Goal: Transaction & Acquisition: Subscribe to service/newsletter

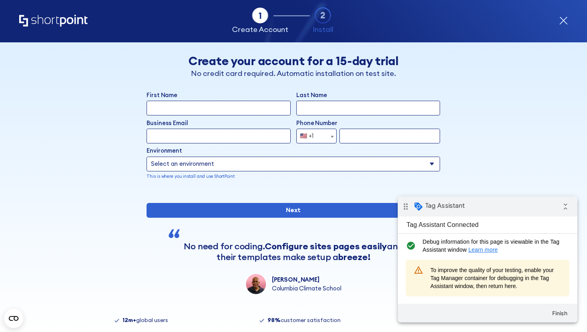
click at [222, 107] on input "First Name" at bounding box center [219, 108] width 144 height 15
click at [219, 111] on input "First Name" at bounding box center [219, 108] width 144 height 15
type input "[PERSON_NAME]"
type input "[PERSON_NAME][EMAIL_ADDRESS][DOMAIN_NAME]"
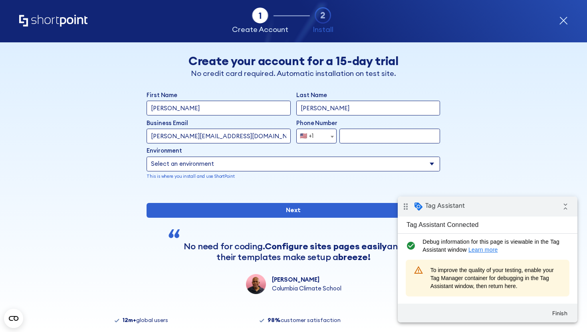
click at [333, 139] on span "form" at bounding box center [332, 136] width 8 height 15
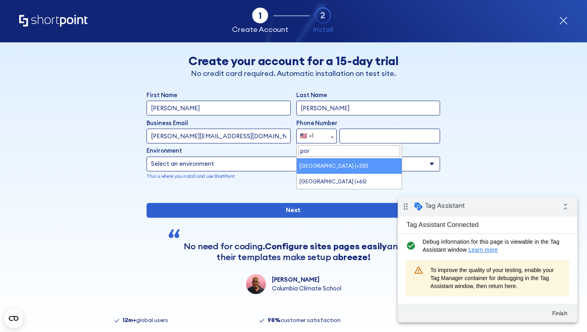
type input "por"
select select "+351"
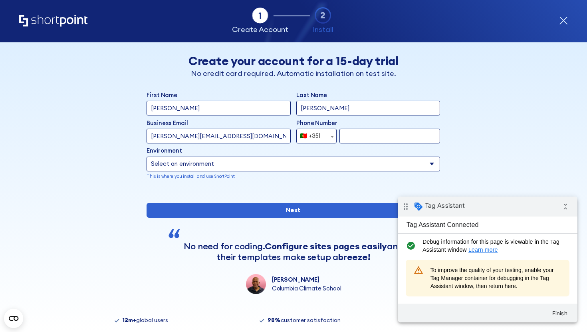
click at [375, 138] on input "form" at bounding box center [389, 136] width 101 height 15
type input "932723834"
click at [307, 161] on select "Select an environment Microsoft 365 SharePoint Online SharePoint Subscription E…" at bounding box center [293, 164] width 293 height 15
select select "SharePoint Online"
click at [147, 157] on select "Select an environment Microsoft 365 SharePoint Online SharePoint Subscription E…" at bounding box center [293, 164] width 293 height 15
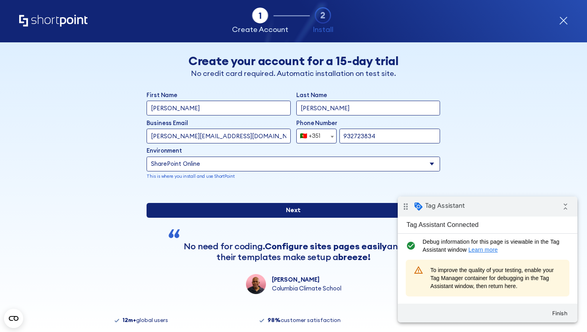
click at [220, 218] on input "Next" at bounding box center [293, 210] width 293 height 15
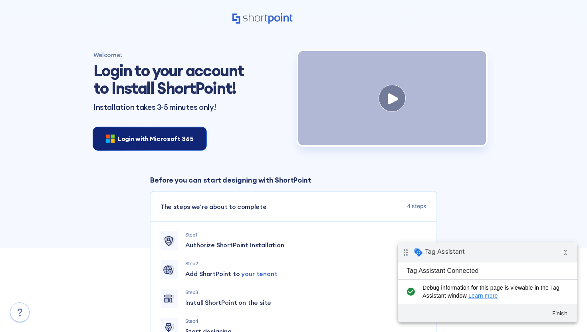
click at [174, 134] on span "Login with Microsoft 365" at bounding box center [155, 139] width 75 height 10
